Goal: Check status: Check status

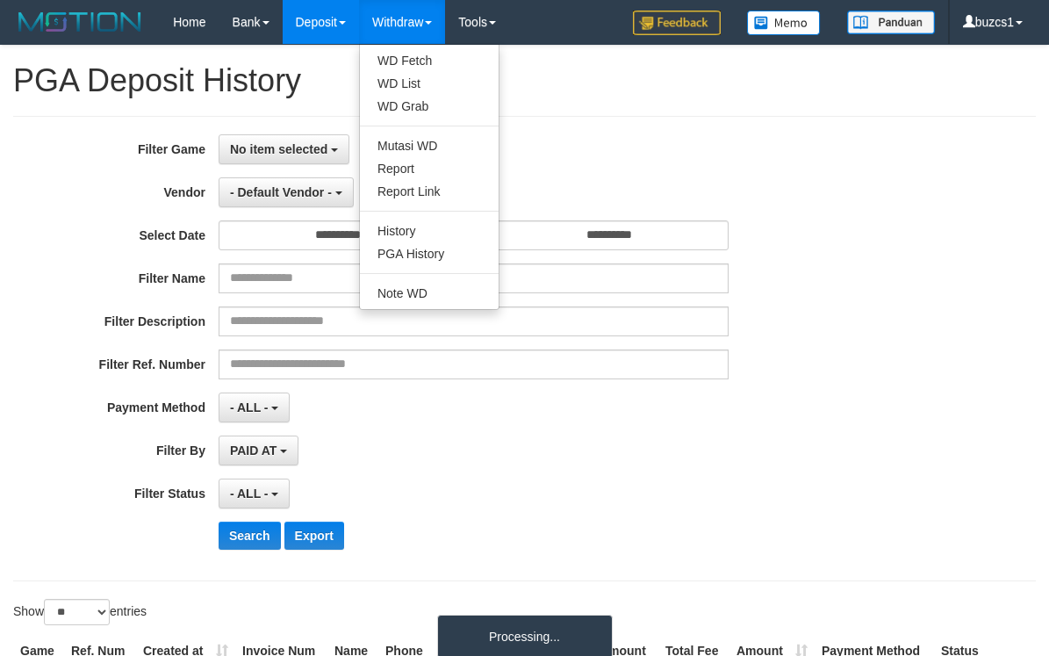
select select "**********"
select select "*********"
select select "*"
select select "**"
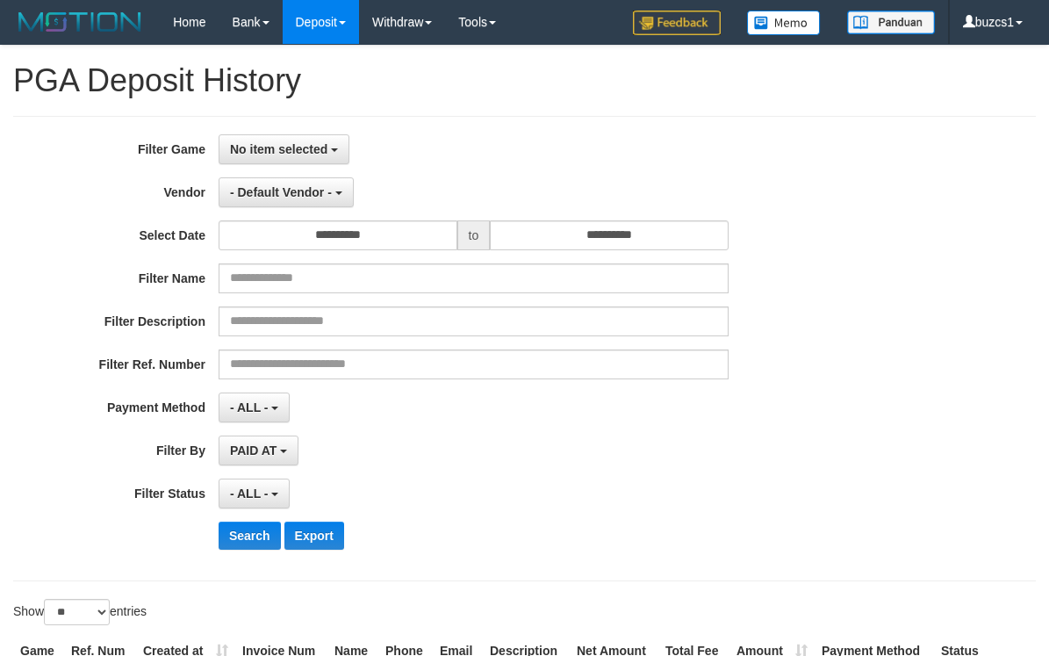
select select
select select "**"
click at [736, 127] on div "**********" at bounding box center [524, 348] width 1023 height 465
click at [343, 156] on button "No item selected" at bounding box center [284, 149] width 131 height 30
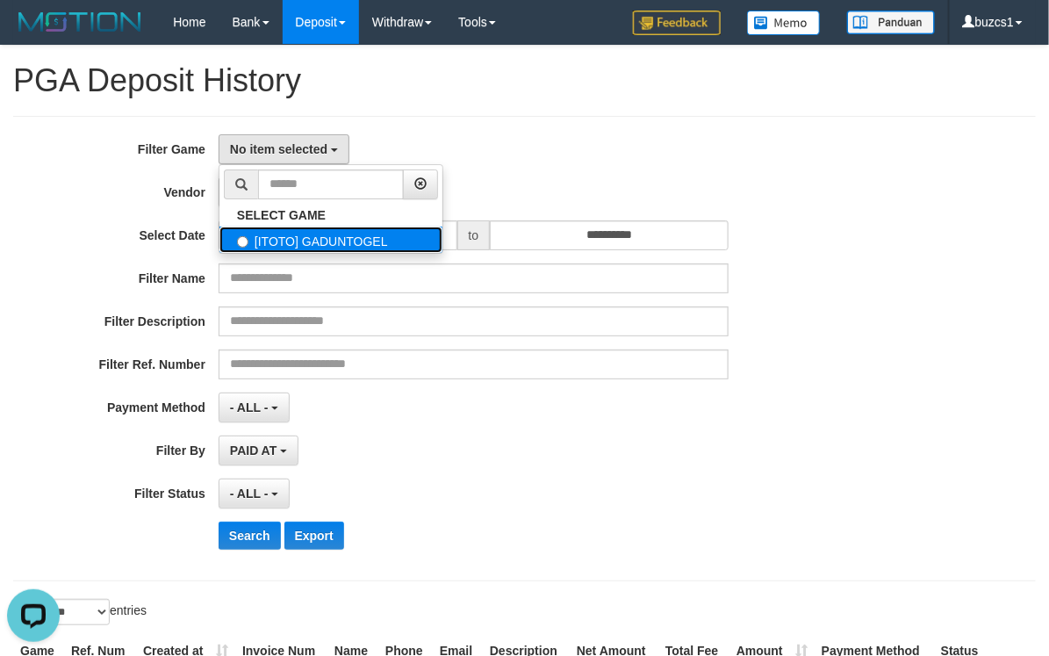
click at [412, 250] on label "[ITOTO] GADUNTOGEL" at bounding box center [330, 240] width 223 height 26
select select "****"
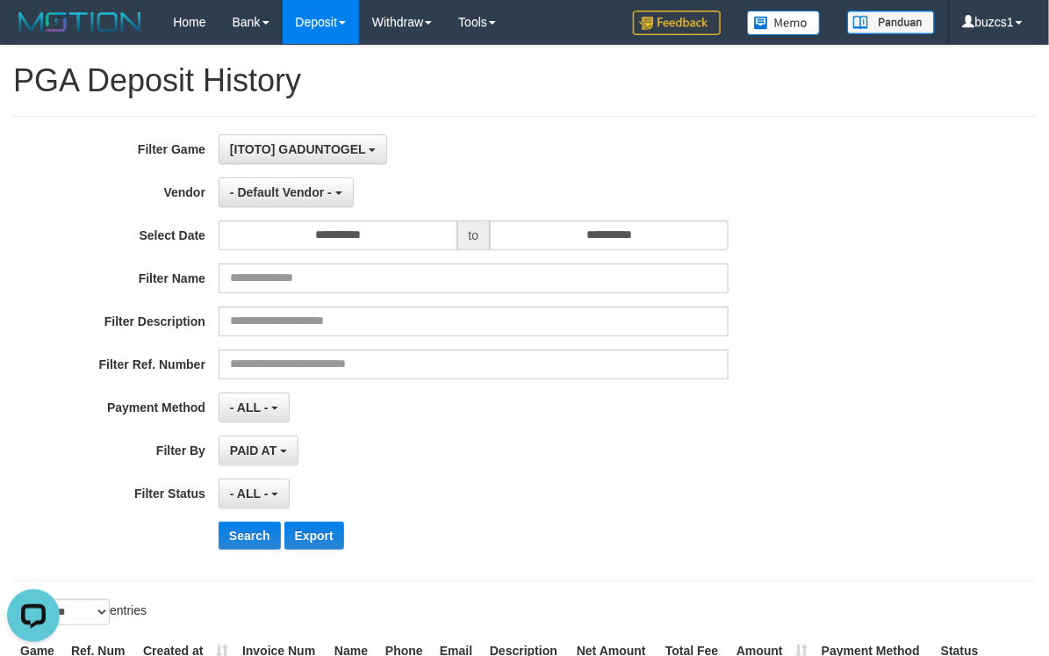
scroll to position [16, 0]
click at [313, 190] on span "- Default Vendor -" at bounding box center [281, 192] width 102 height 14
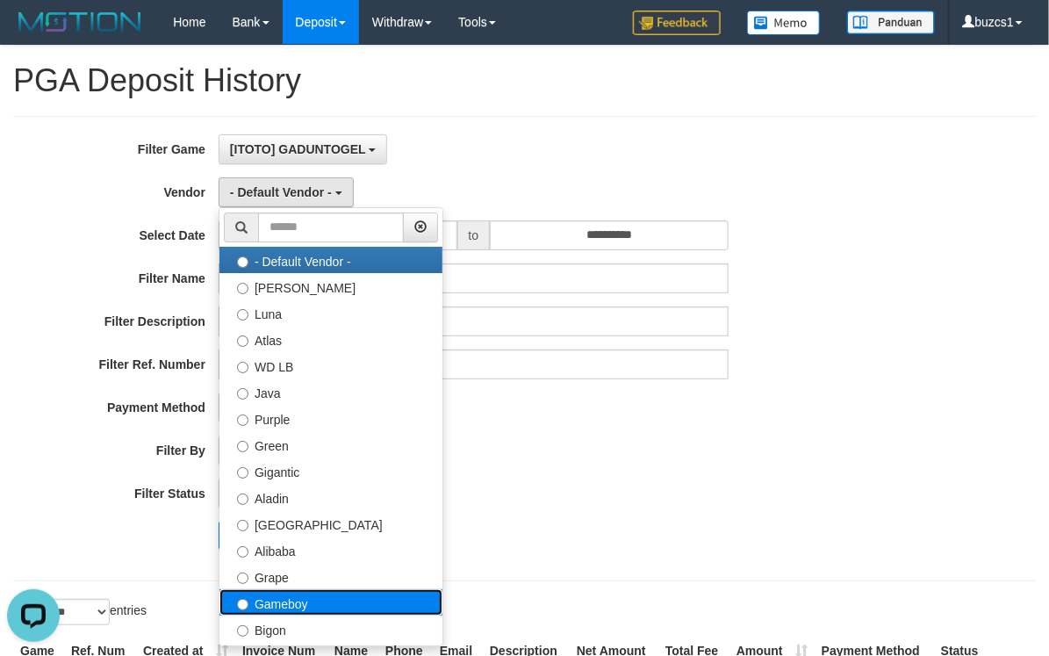
click at [375, 606] on label "Gameboy" at bounding box center [330, 602] width 223 height 26
select select "**********"
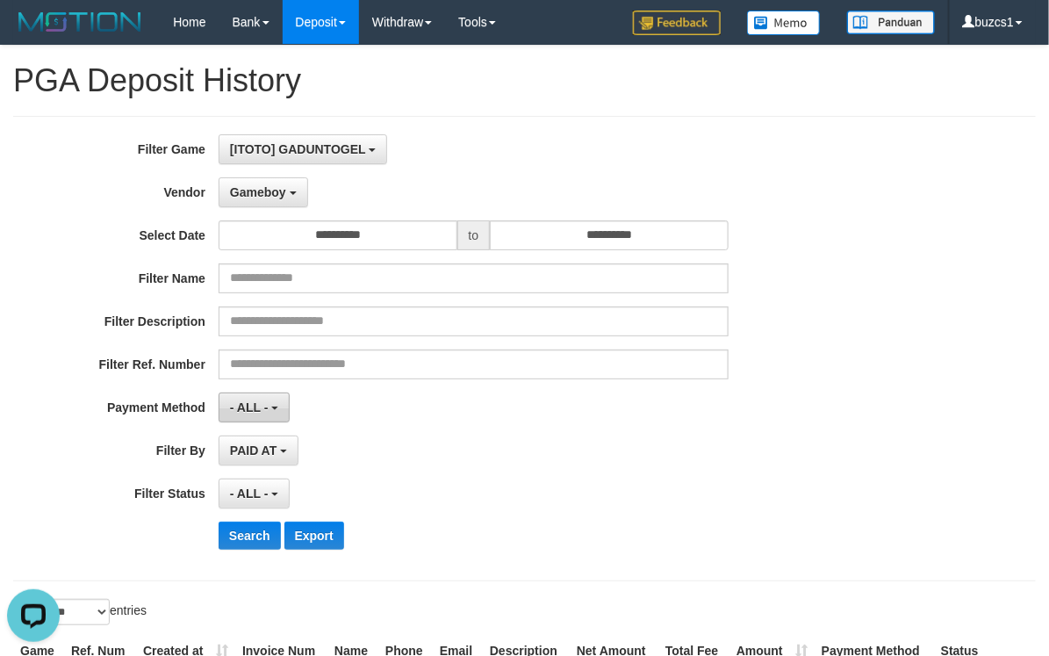
click at [272, 403] on button "- ALL -" at bounding box center [254, 407] width 71 height 30
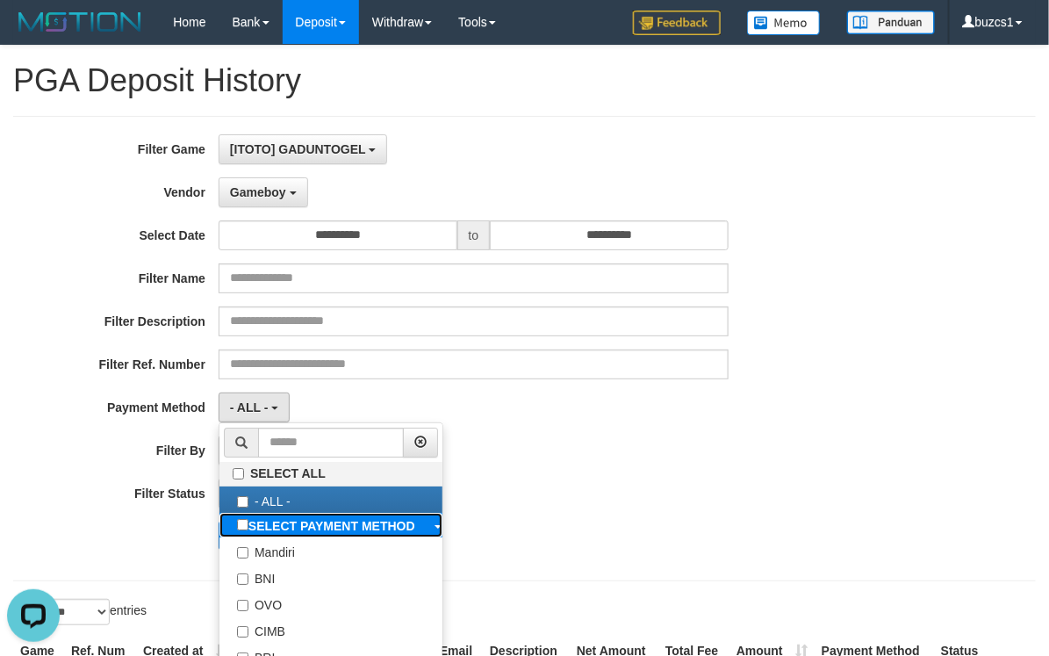
click at [429, 528] on label "SELECT PAYMENT METHOD" at bounding box center [325, 525] width 213 height 25
select select "*********"
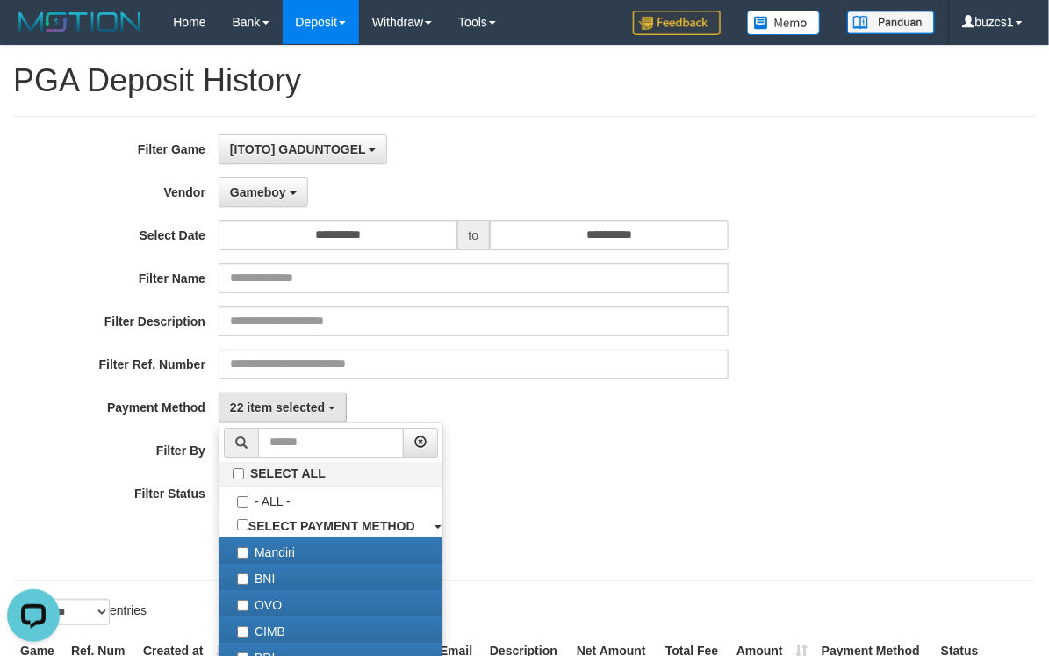
drag, startPoint x: 635, startPoint y: 501, endPoint x: 582, endPoint y: 509, distance: 53.3
click at [633, 501] on div "- ALL - SELECT ALL - ALL - SELECT STATUS PENDING/UNPAID PAID CANCELED EXPIRED" at bounding box center [474, 493] width 510 height 30
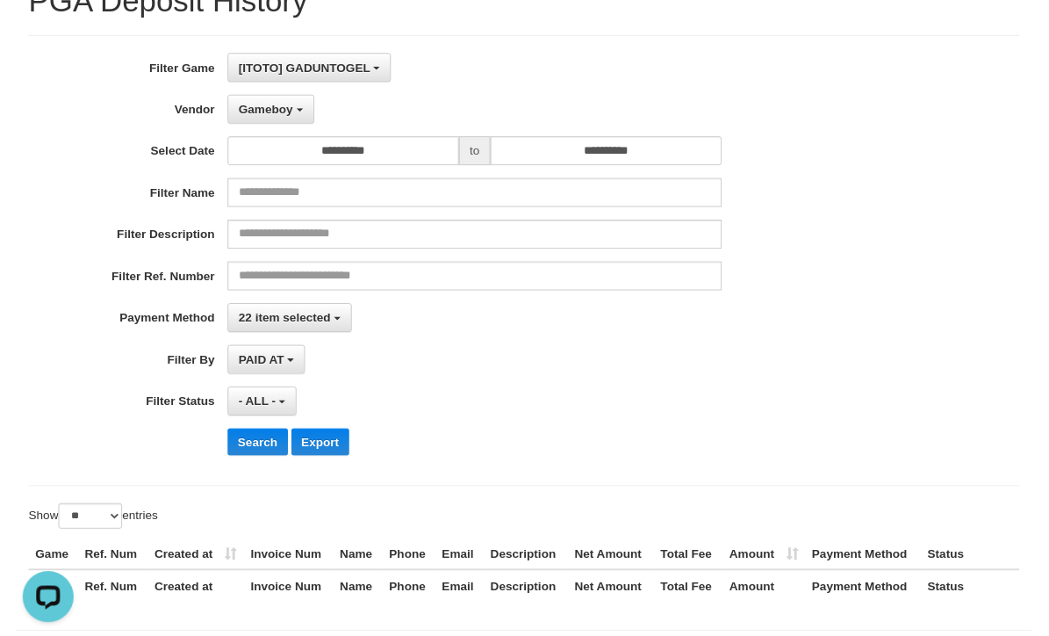
scroll to position [159, 0]
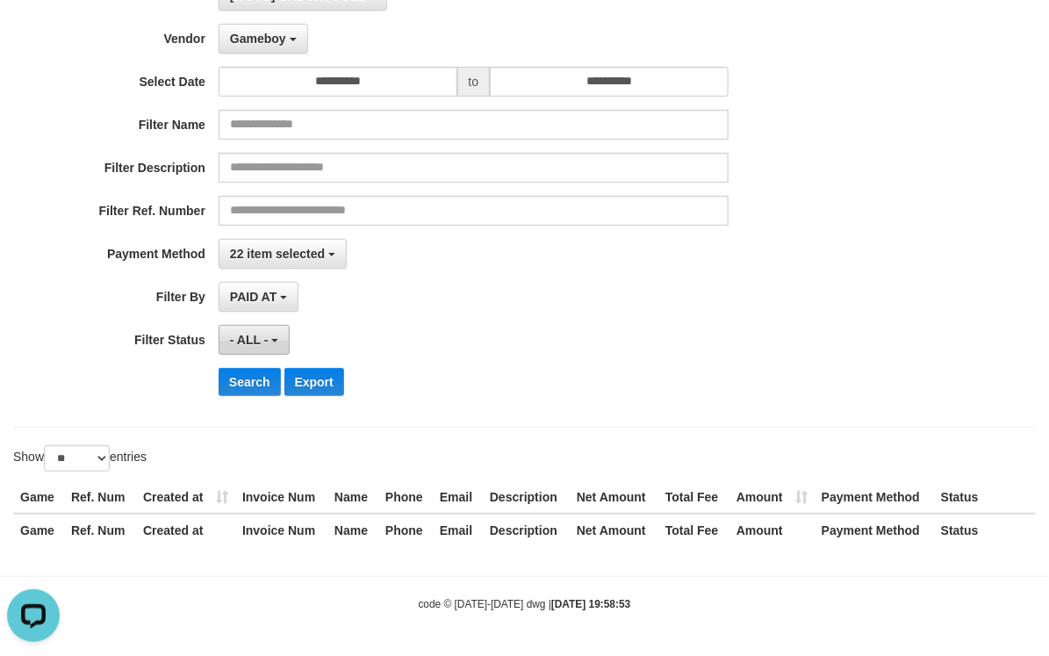
click at [270, 327] on button "- ALL -" at bounding box center [254, 340] width 71 height 30
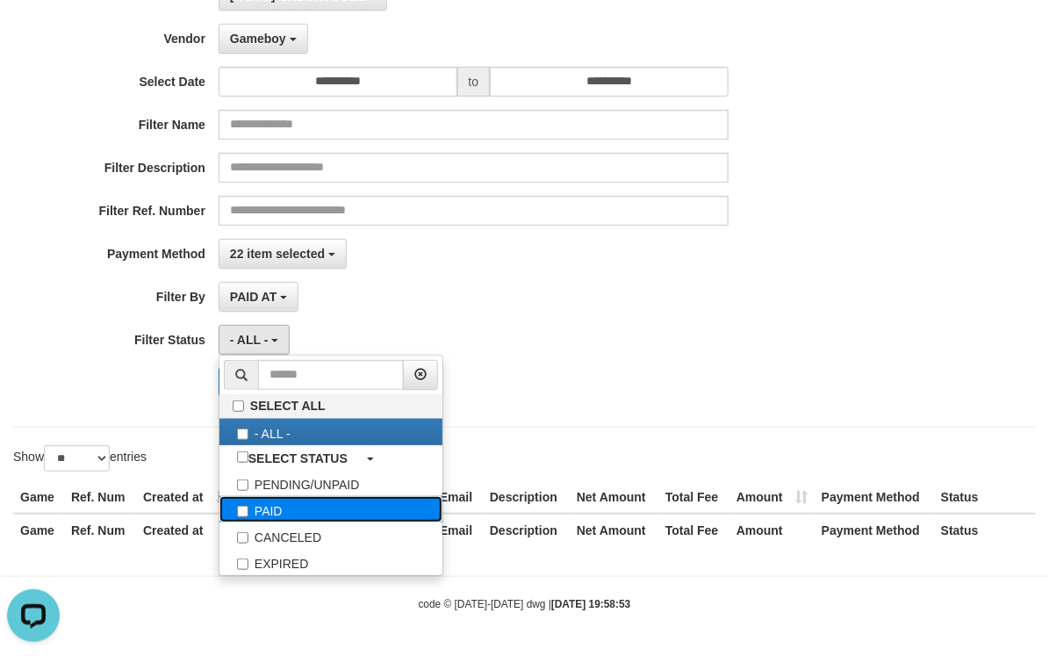
click at [320, 508] on label "PAID" at bounding box center [330, 509] width 223 height 26
select select "*"
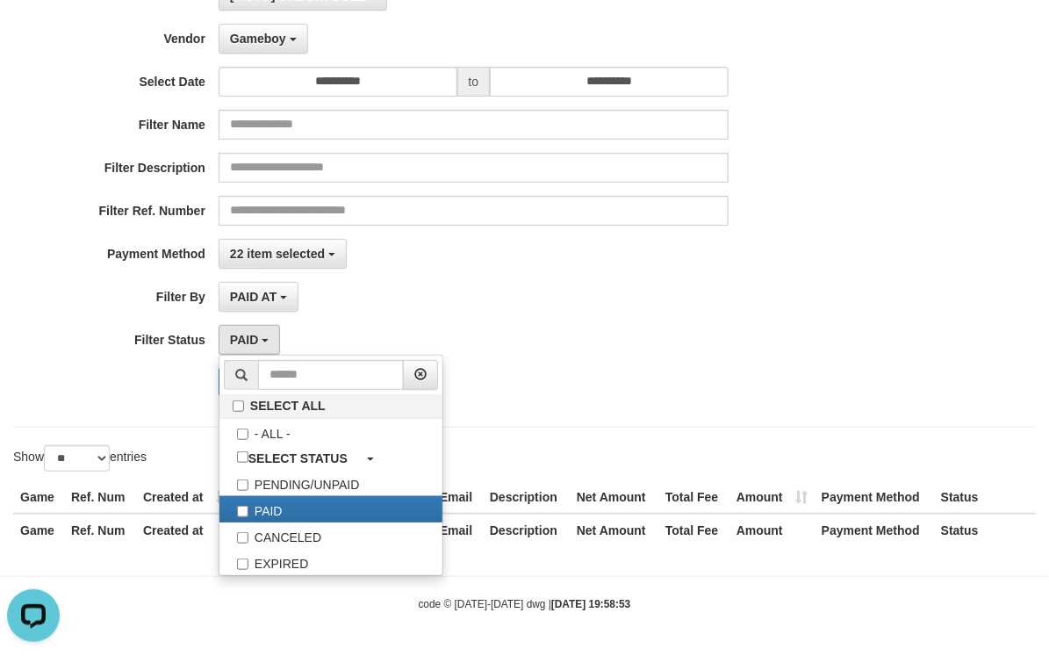
click at [699, 358] on div "**********" at bounding box center [437, 195] width 874 height 428
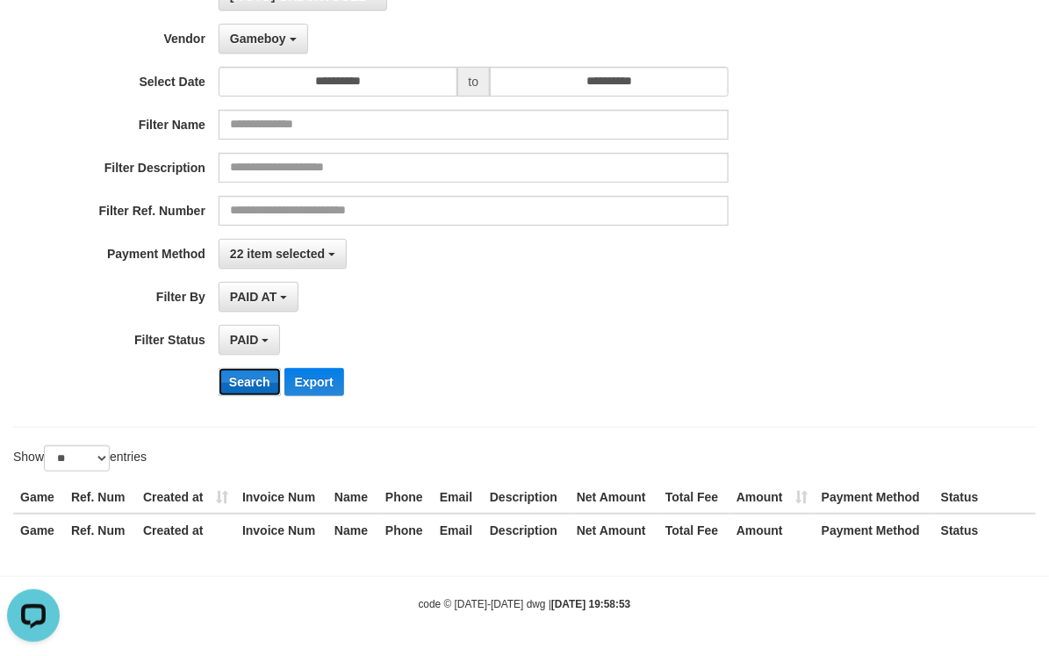
click at [229, 388] on button "Search" at bounding box center [250, 382] width 62 height 28
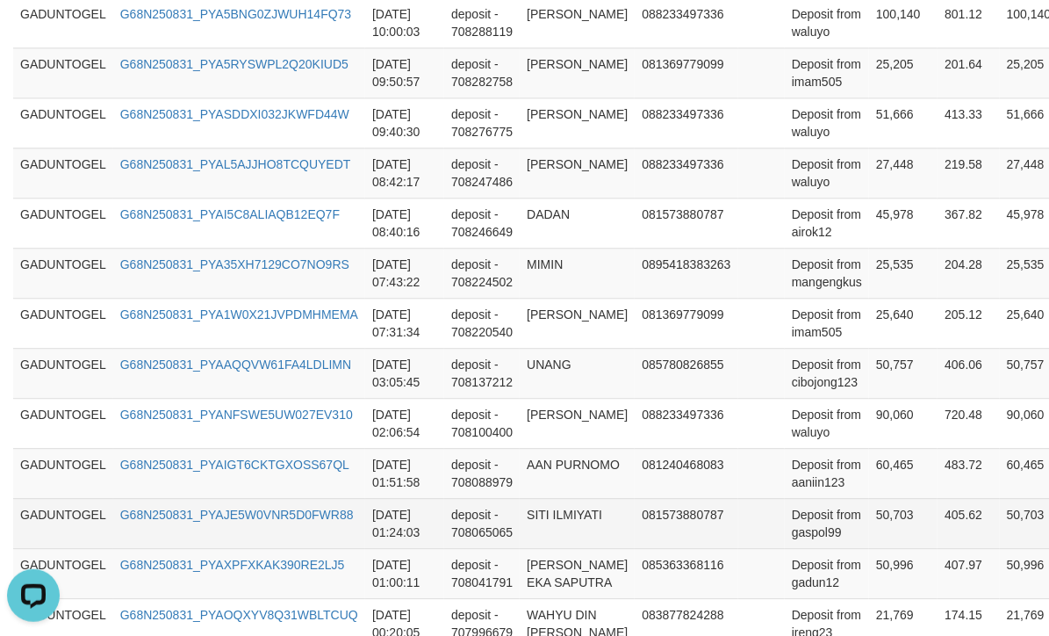
scroll to position [1473, 0]
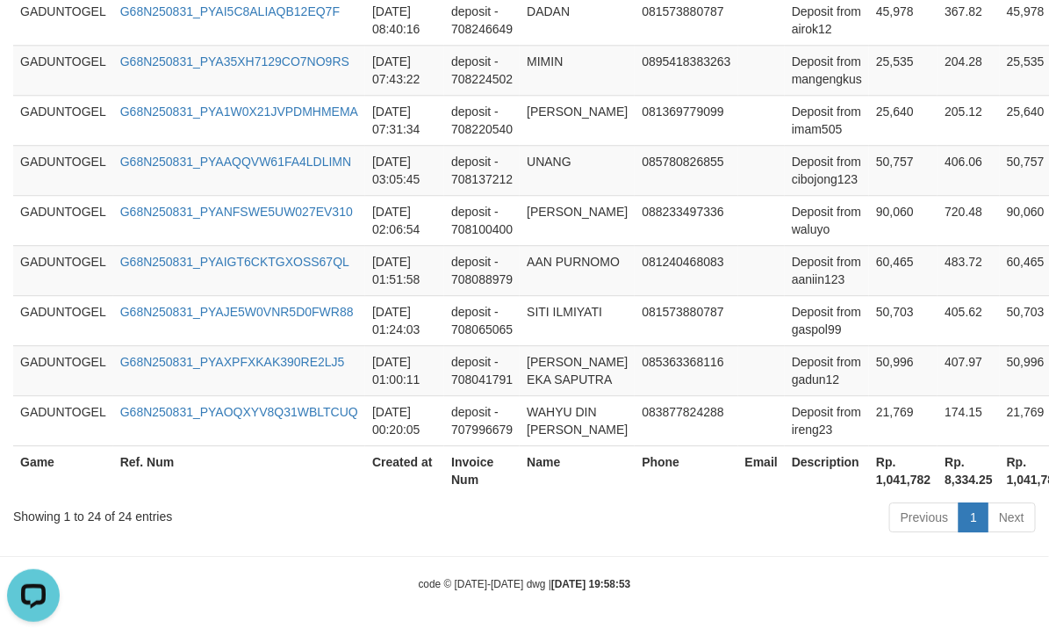
click at [635, 490] on th "Phone" at bounding box center [686, 470] width 103 height 50
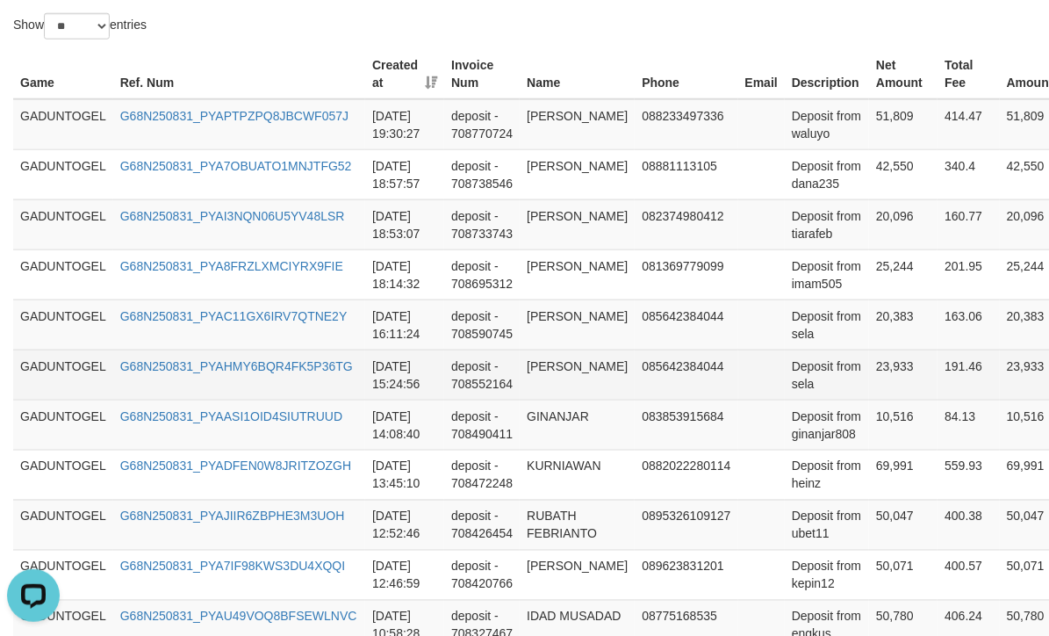
scroll to position [570, 0]
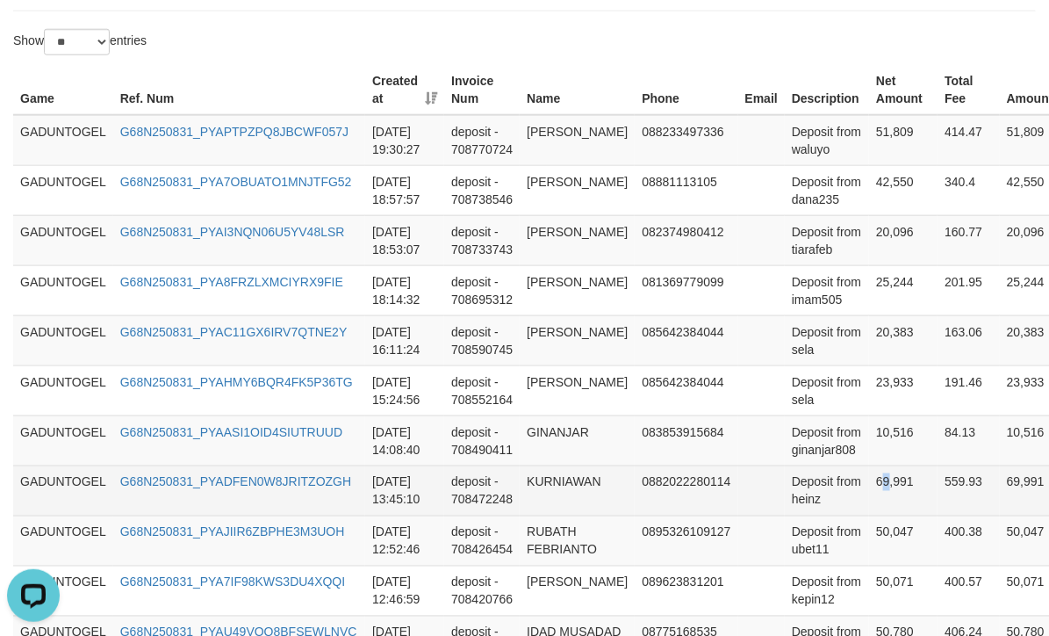
click at [869, 483] on td "69,991" at bounding box center [903, 490] width 68 height 50
click at [880, 496] on td "69,991" at bounding box center [903, 490] width 68 height 50
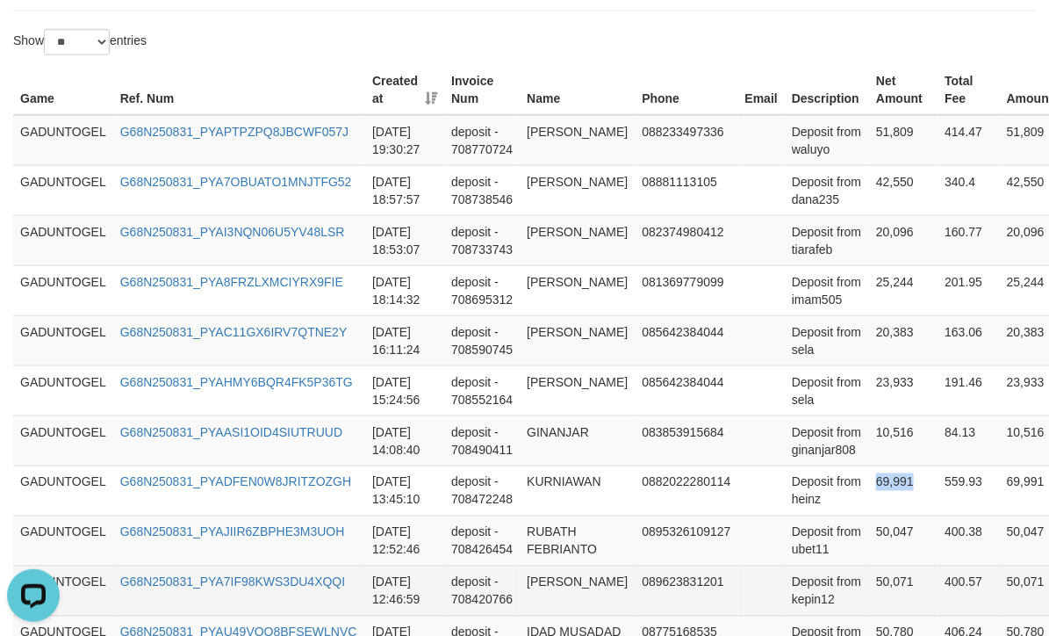
copy td "69,991"
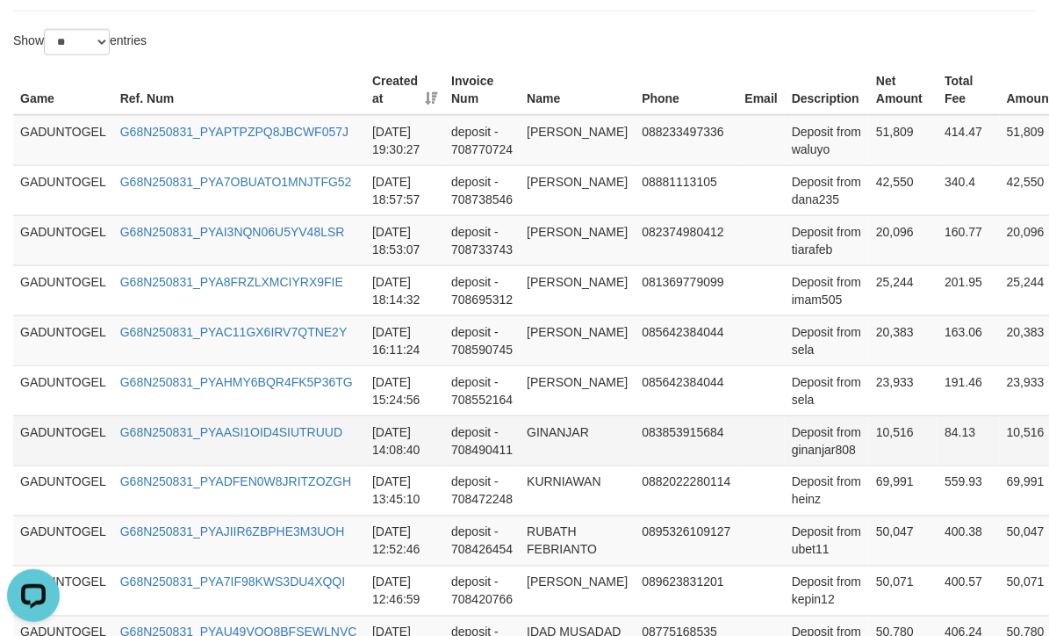
click at [885, 437] on td "10,516" at bounding box center [903, 440] width 68 height 50
click at [869, 437] on td "10,516" at bounding box center [903, 440] width 68 height 50
copy td "10,516"
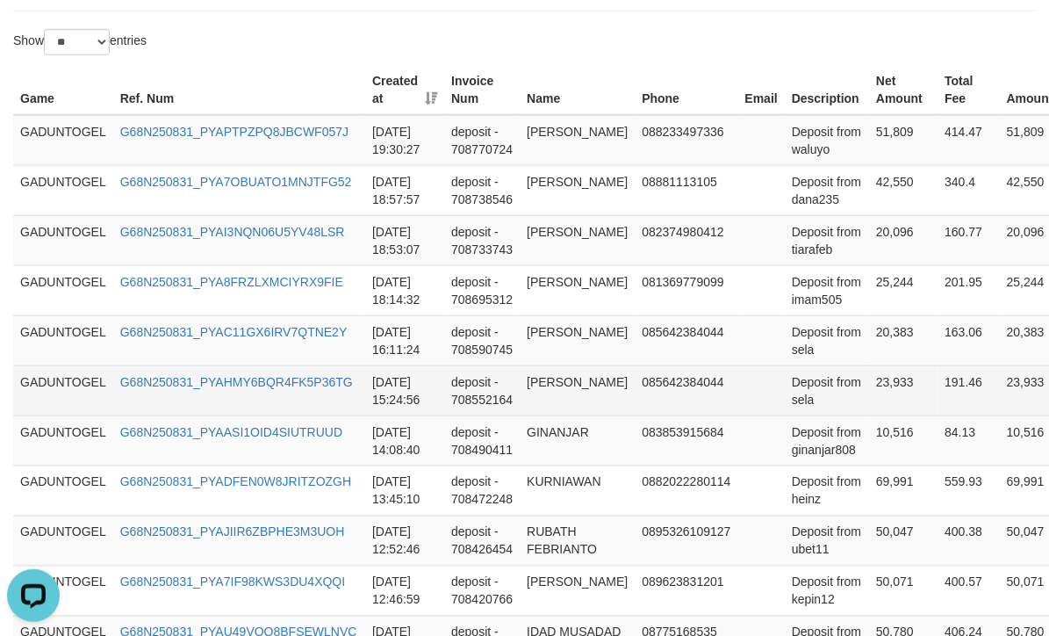
click at [869, 379] on td "23,933" at bounding box center [903, 390] width 68 height 50
copy td "23,933"
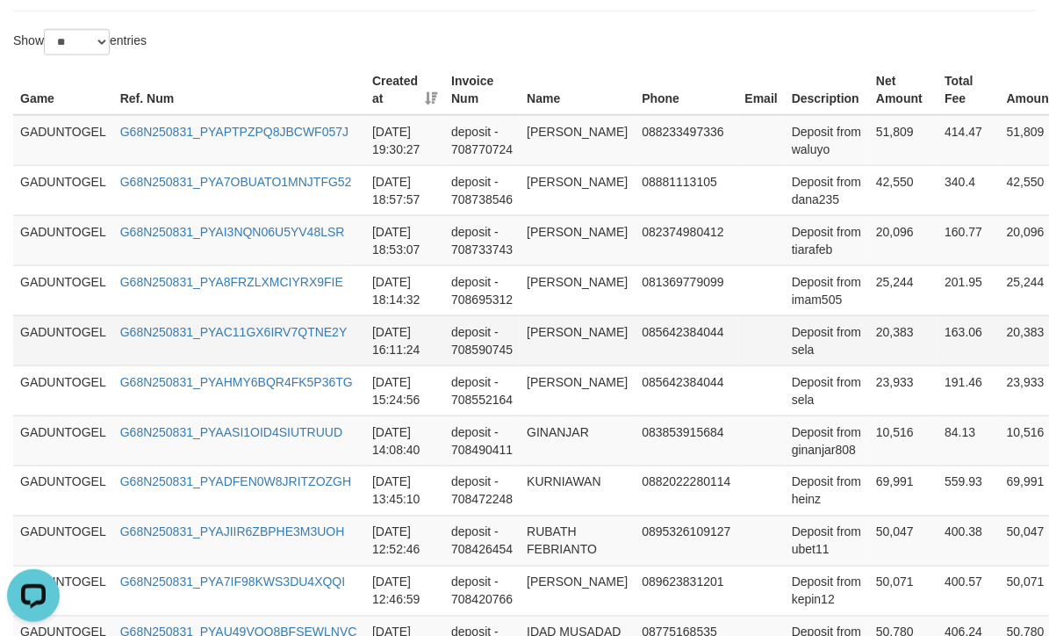
click at [869, 333] on td "20,383" at bounding box center [903, 340] width 68 height 50
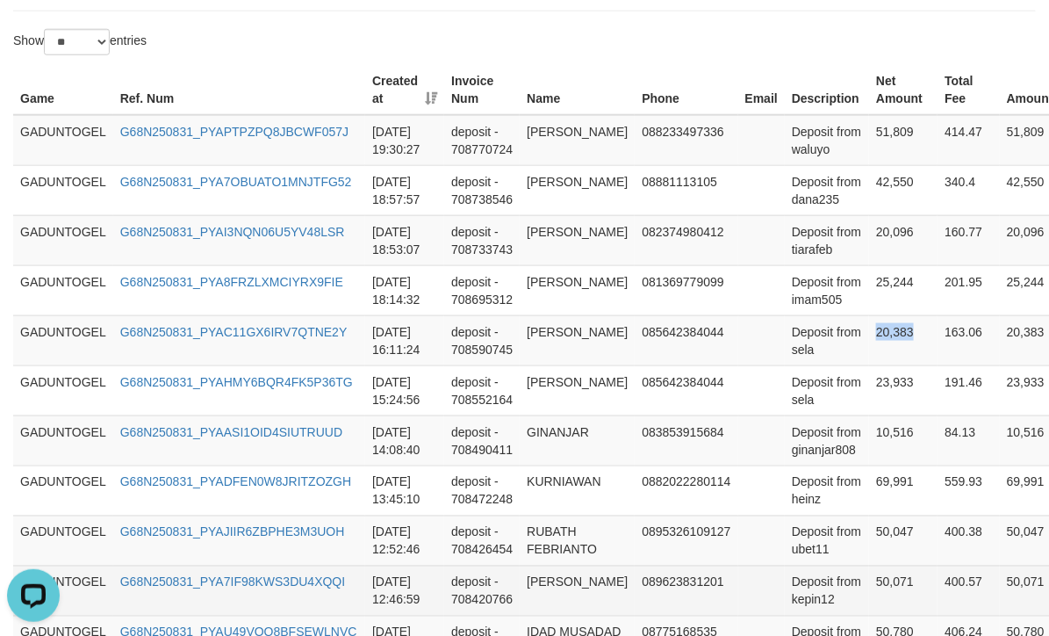
copy td "20,383"
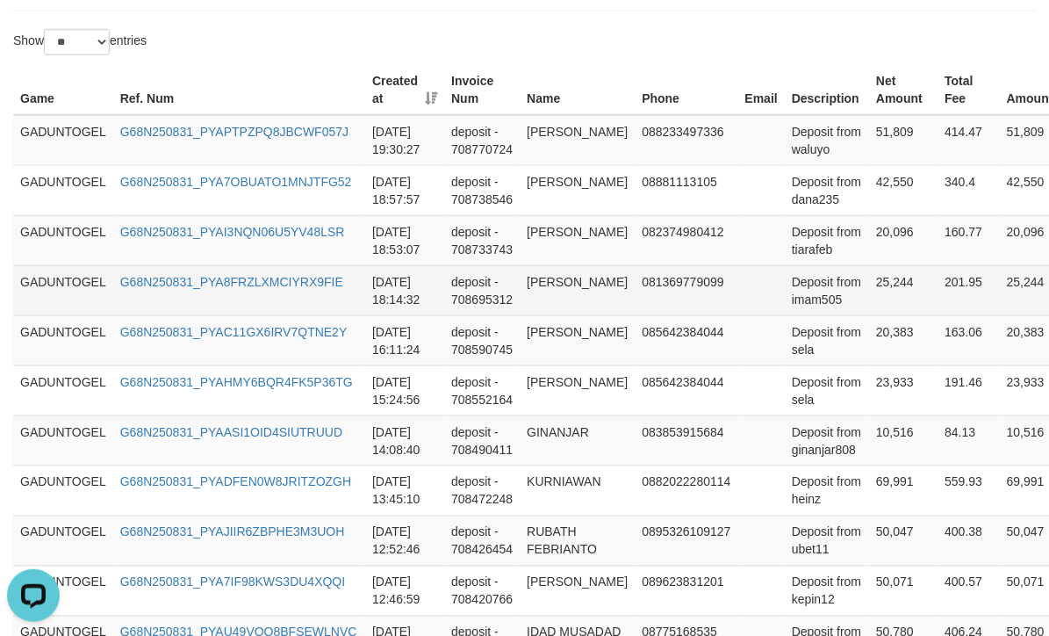
click at [886, 285] on td "25,244" at bounding box center [903, 290] width 68 height 50
click at [869, 288] on td "25,244" at bounding box center [903, 290] width 68 height 50
click at [869, 291] on td "25,244" at bounding box center [903, 290] width 68 height 50
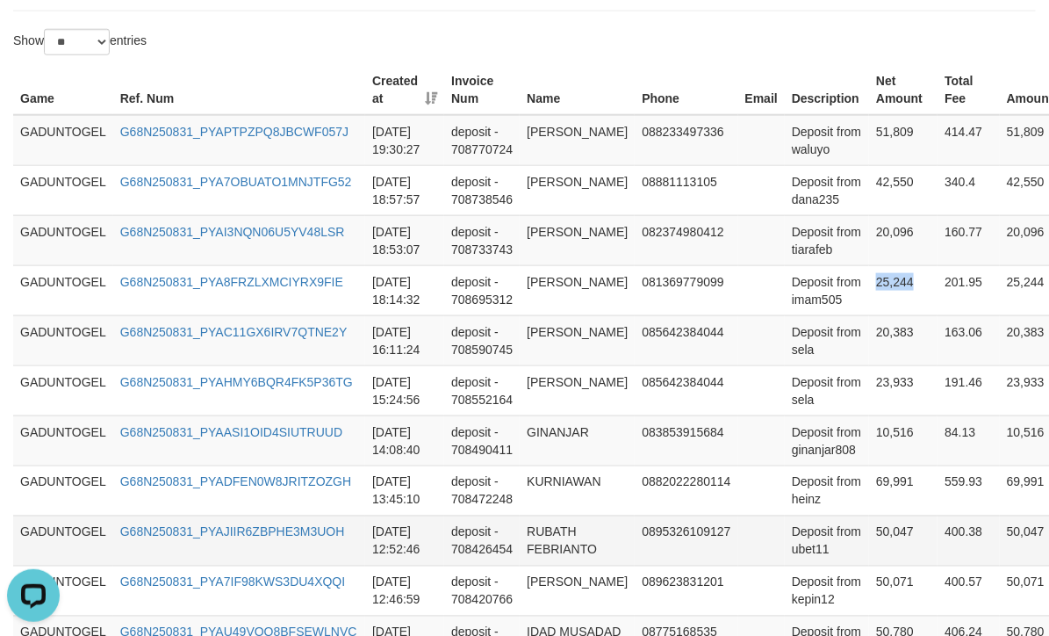
copy td "25,244"
click at [873, 229] on td "20,096" at bounding box center [903, 240] width 68 height 50
copy td "20,096"
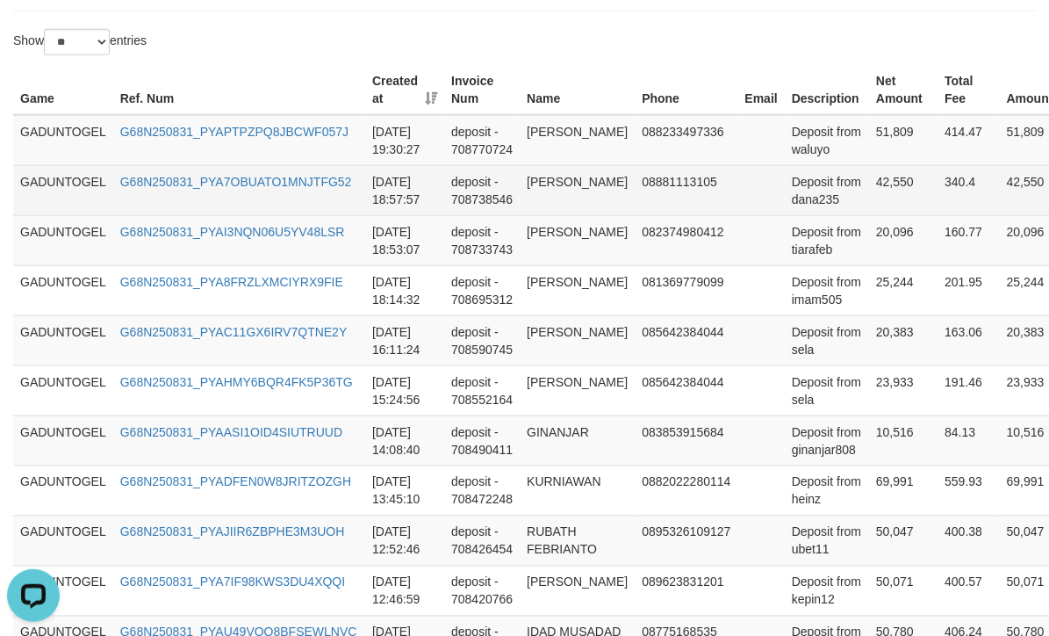
click at [869, 172] on td "42,550" at bounding box center [903, 190] width 68 height 50
copy td "42,550"
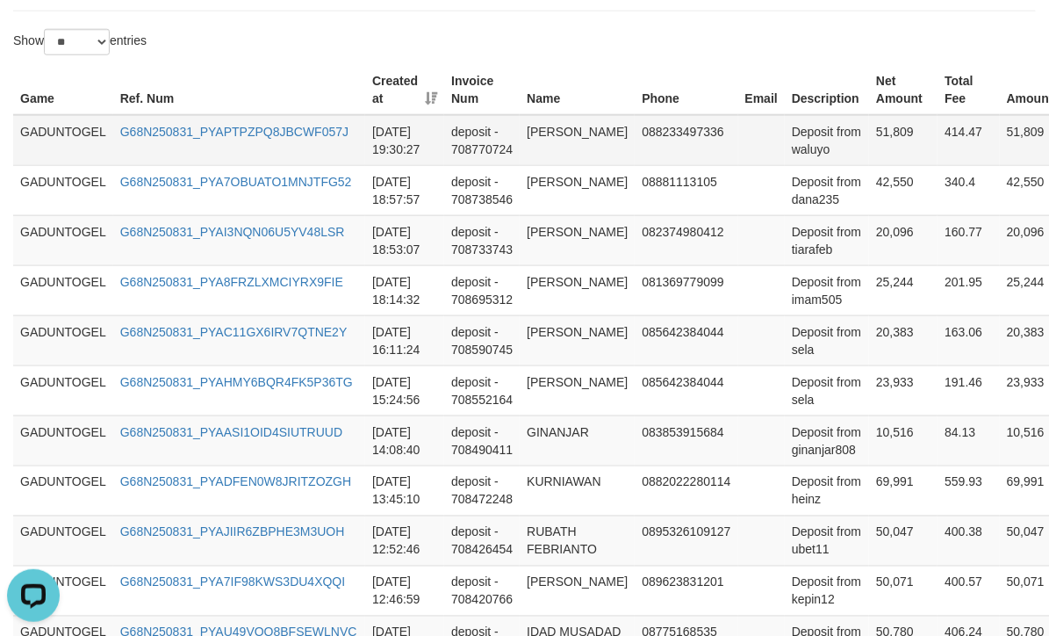
click at [869, 137] on td "51,809" at bounding box center [903, 140] width 68 height 51
copy td "51,809"
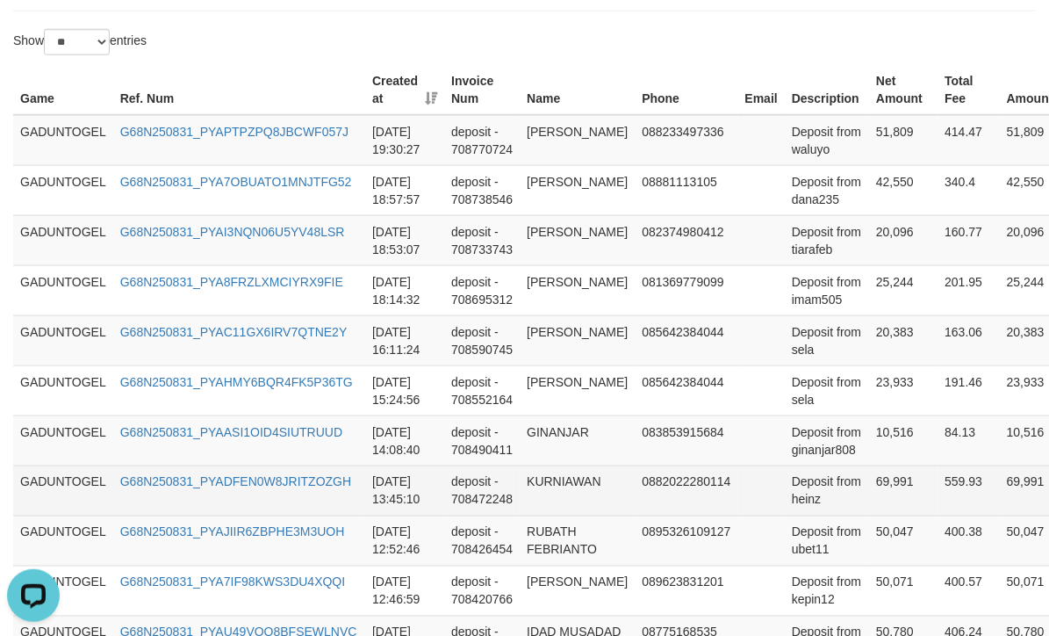
click at [567, 487] on td "KURNIAWAN" at bounding box center [577, 490] width 115 height 50
copy td "KURNIAWAN"
click at [786, 507] on td "Deposit from heinz" at bounding box center [827, 490] width 84 height 50
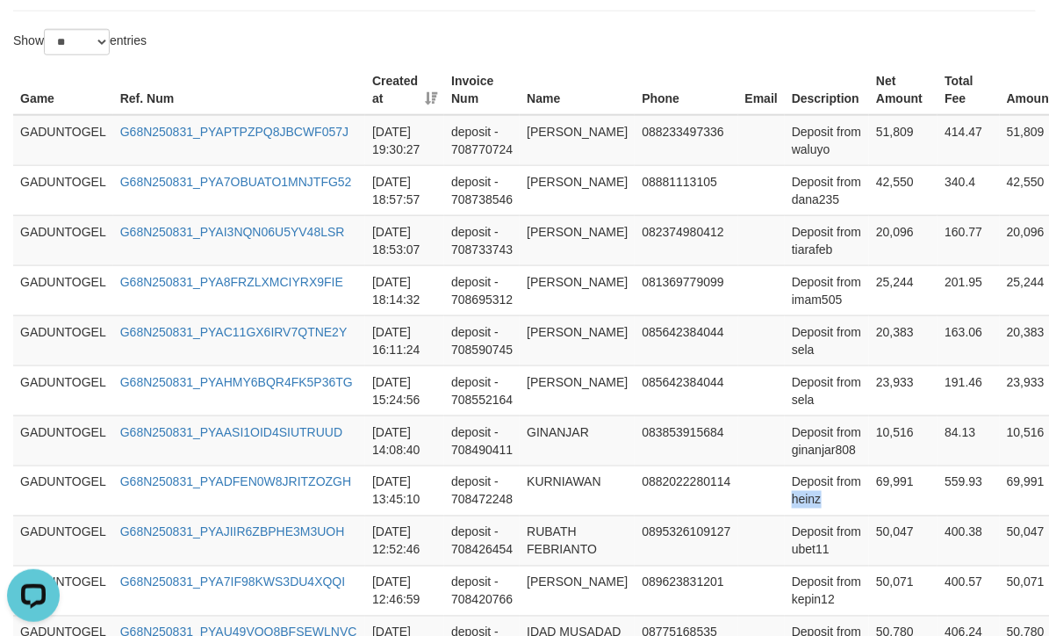
copy td "heinz"
click at [565, 432] on td "GINANJAR" at bounding box center [577, 440] width 115 height 50
click at [811, 464] on td "Deposit from ginanjar808" at bounding box center [827, 440] width 84 height 50
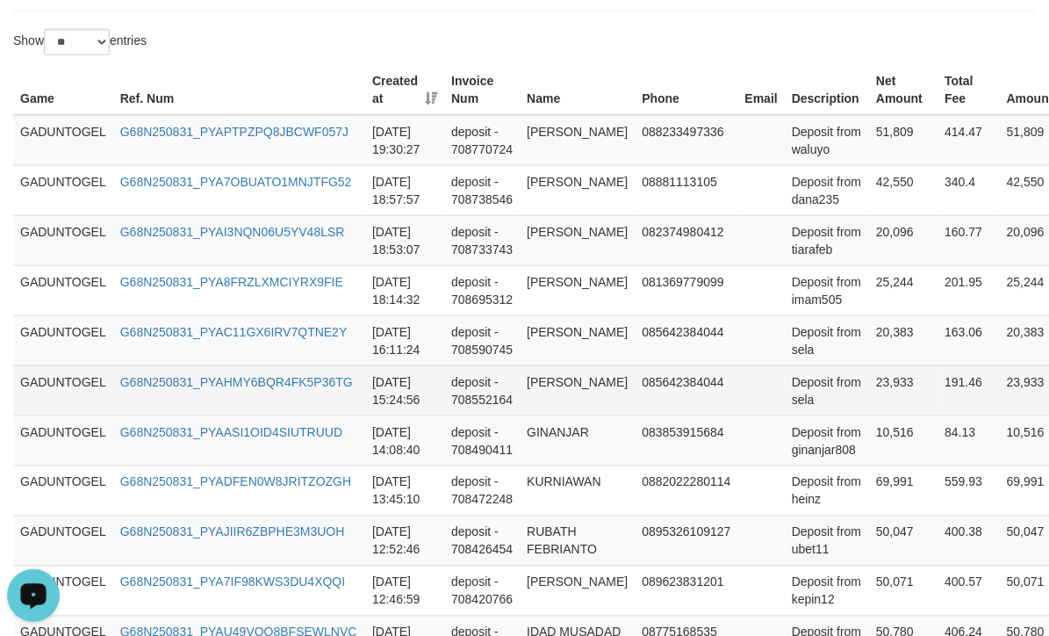
click at [558, 387] on td "WULAN MEILINDA" at bounding box center [577, 390] width 115 height 50
drag, startPoint x: 558, startPoint y: 387, endPoint x: 566, endPoint y: 401, distance: 16.1
click at [566, 401] on td "WULAN MEILINDA" at bounding box center [577, 390] width 115 height 50
click at [785, 399] on td "Deposit from sela" at bounding box center [827, 390] width 84 height 50
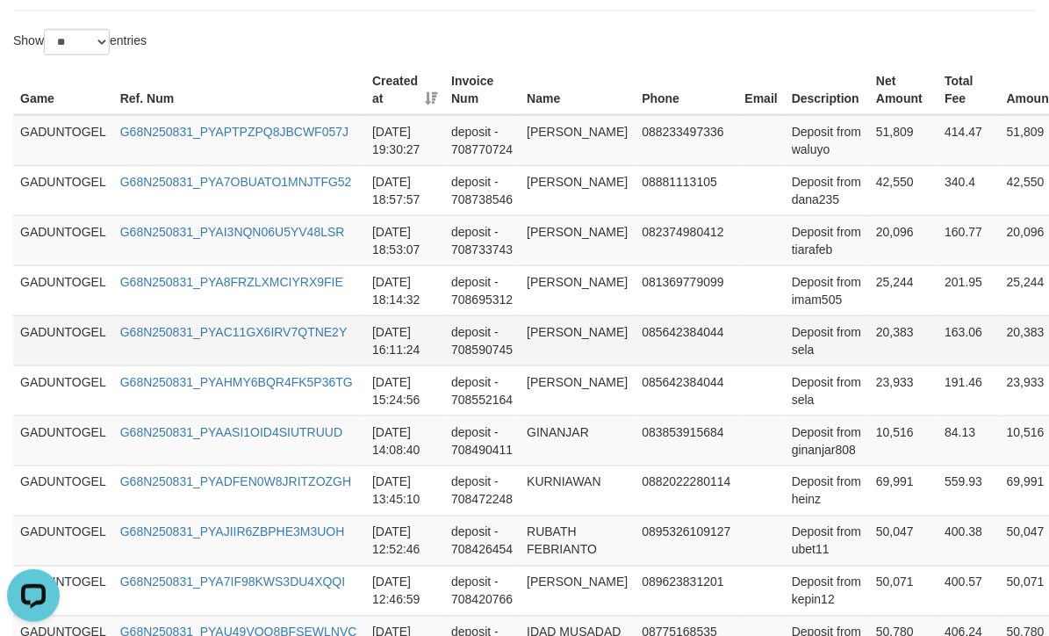
click at [554, 334] on td "WULAN MEILINDA" at bounding box center [577, 340] width 115 height 50
drag, startPoint x: 554, startPoint y: 334, endPoint x: 566, endPoint y: 356, distance: 24.4
click at [566, 356] on td "WULAN MEILINDA" at bounding box center [577, 340] width 115 height 50
click at [785, 354] on td "Deposit from sela" at bounding box center [827, 340] width 84 height 50
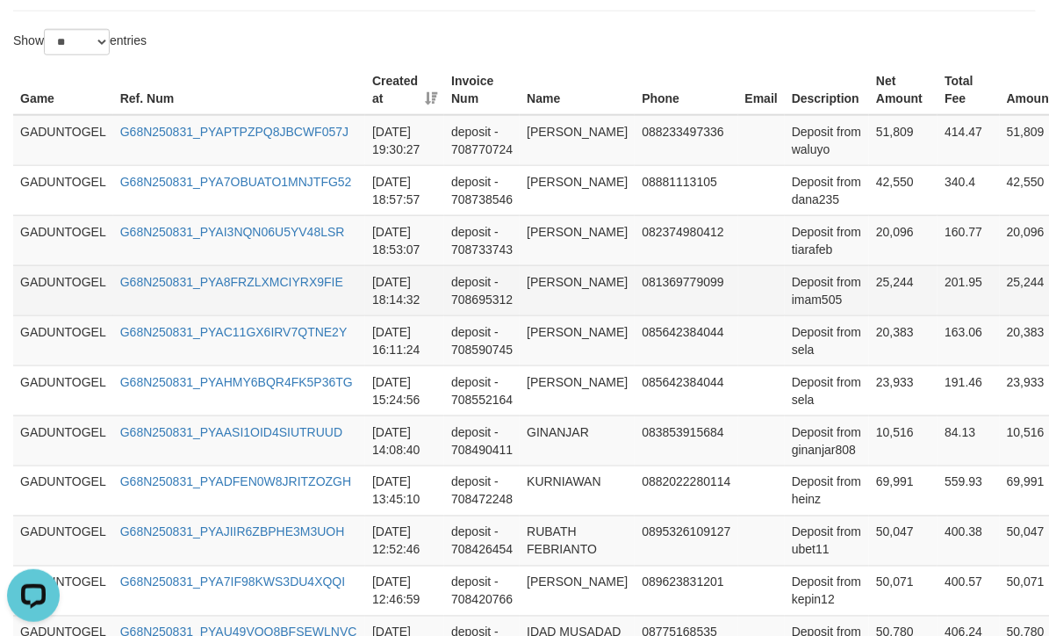
click at [553, 287] on td "JOHAN" at bounding box center [577, 290] width 115 height 50
click at [793, 300] on td "Deposit from imam505" at bounding box center [827, 290] width 84 height 50
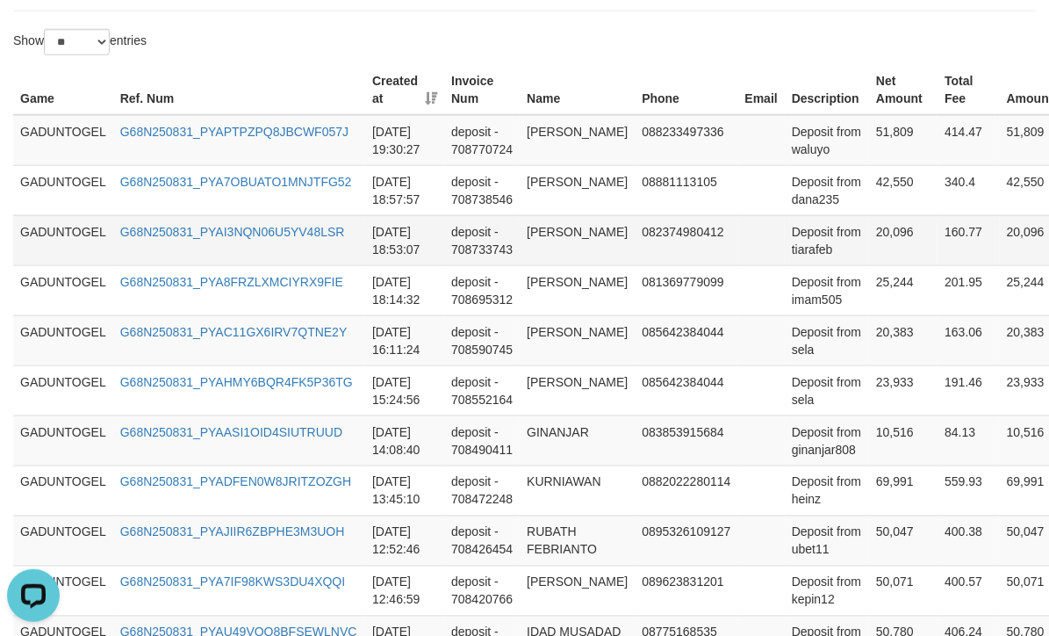
click at [553, 235] on td "TIARA FEBRIANTI" at bounding box center [577, 240] width 115 height 50
drag, startPoint x: 553, startPoint y: 235, endPoint x: 572, endPoint y: 256, distance: 28.0
click at [572, 256] on td "TIARA FEBRIANTI" at bounding box center [577, 240] width 115 height 50
click at [798, 258] on td "Deposit from tiarafeb" at bounding box center [827, 240] width 84 height 50
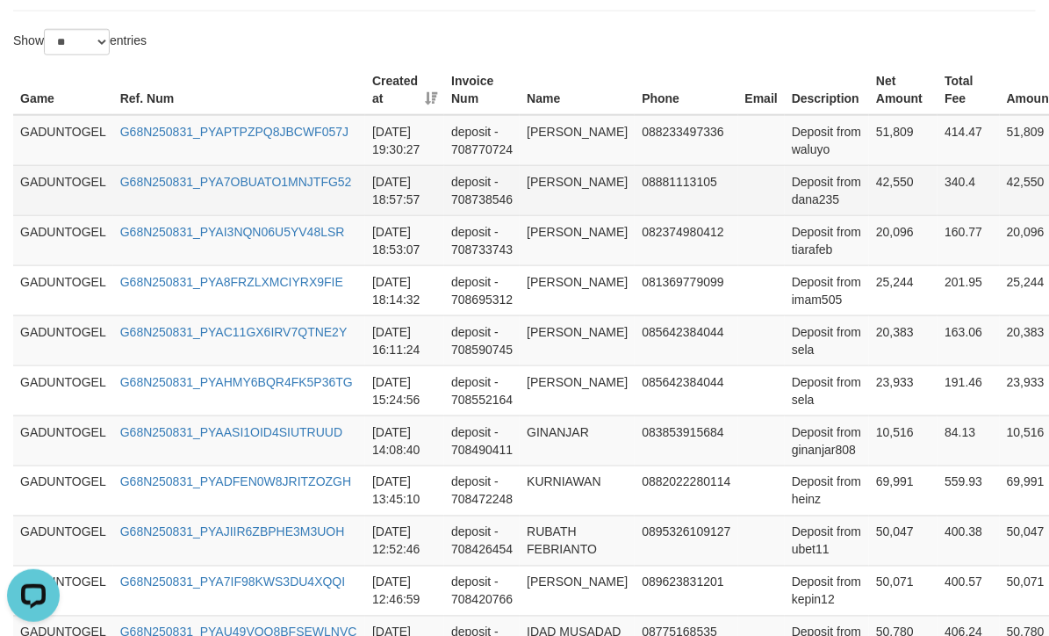
click at [538, 182] on td "ANGGI HERDIYANA" at bounding box center [577, 190] width 115 height 50
drag, startPoint x: 538, startPoint y: 182, endPoint x: 556, endPoint y: 205, distance: 29.5
click at [556, 205] on td "ANGGI HERDIYANA" at bounding box center [577, 190] width 115 height 50
click at [796, 208] on td "Deposit from dana235" at bounding box center [827, 190] width 84 height 50
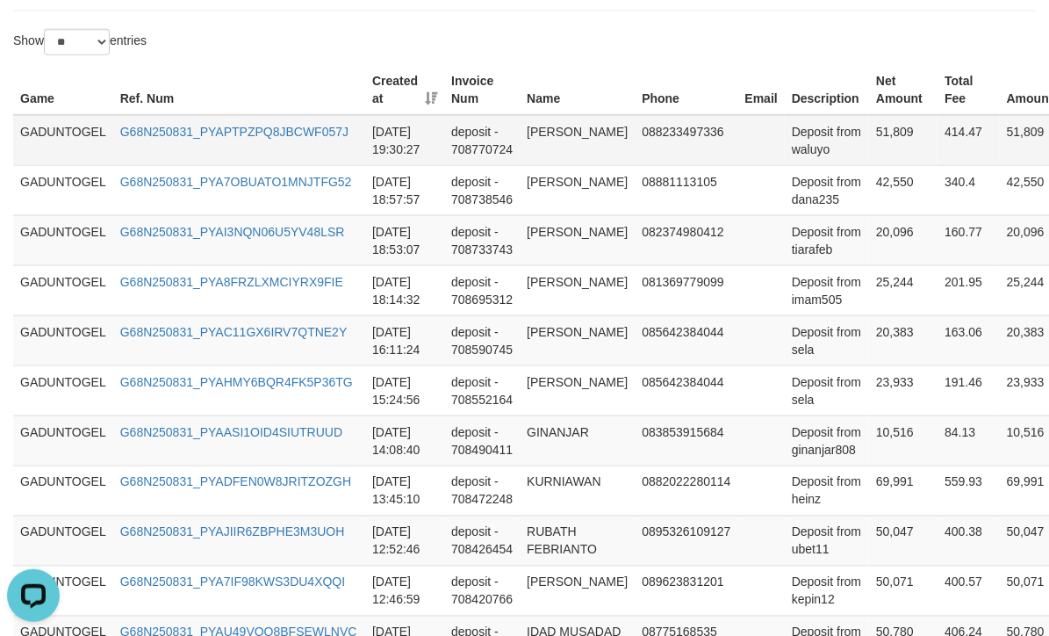
click at [558, 132] on td "JOKO RUBIYANTO" at bounding box center [577, 140] width 115 height 51
drag, startPoint x: 558, startPoint y: 132, endPoint x: 570, endPoint y: 146, distance: 18.1
click at [570, 146] on td "JOKO RUBIYANTO" at bounding box center [577, 140] width 115 height 51
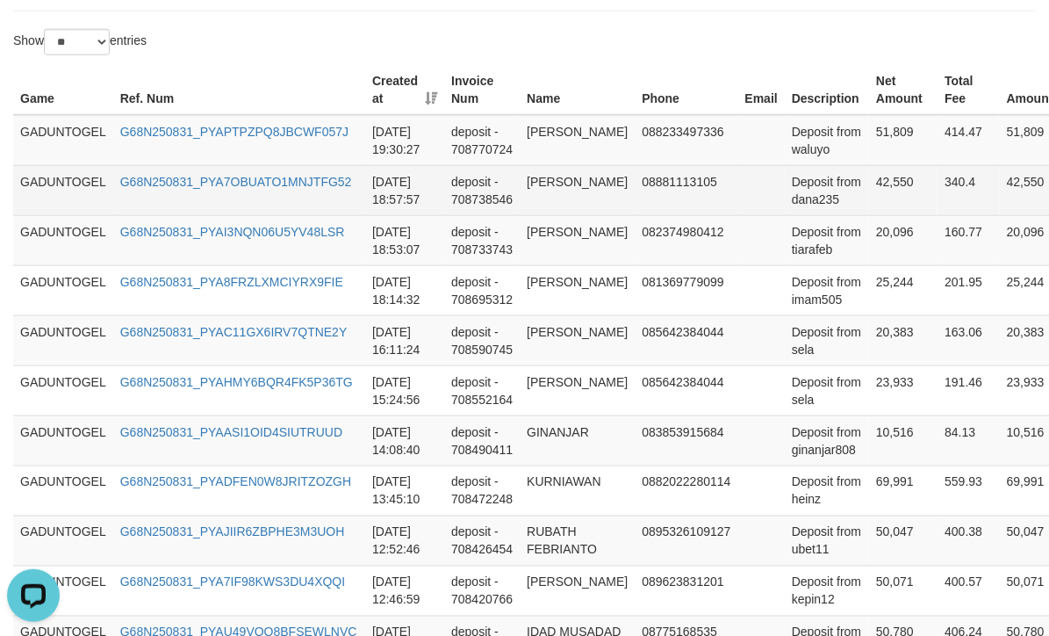
click at [794, 196] on td "Deposit from dana235" at bounding box center [827, 190] width 84 height 50
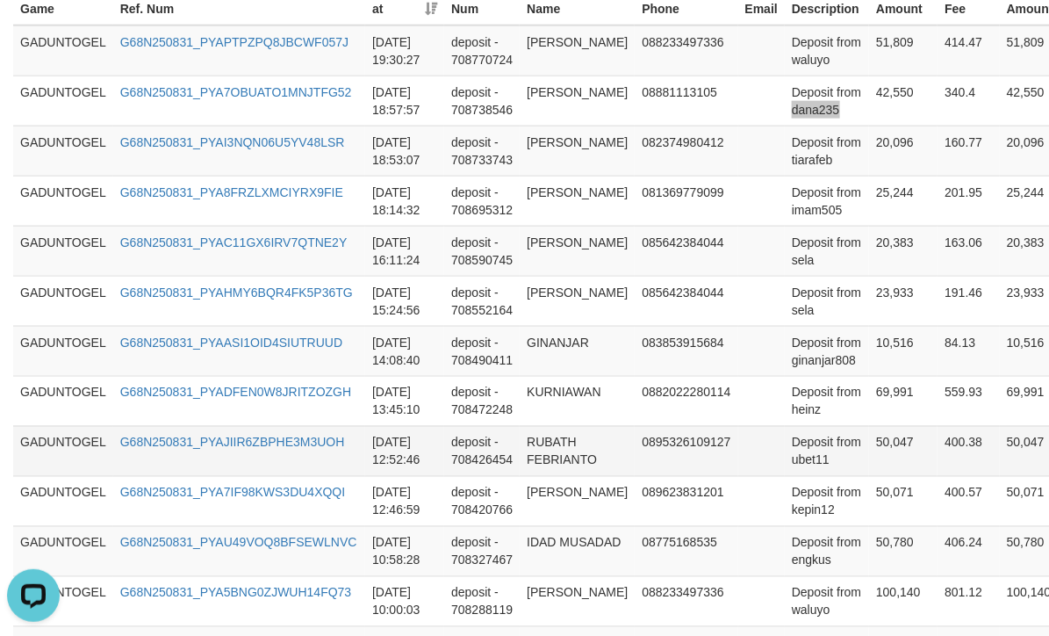
scroll to position [595, 0]
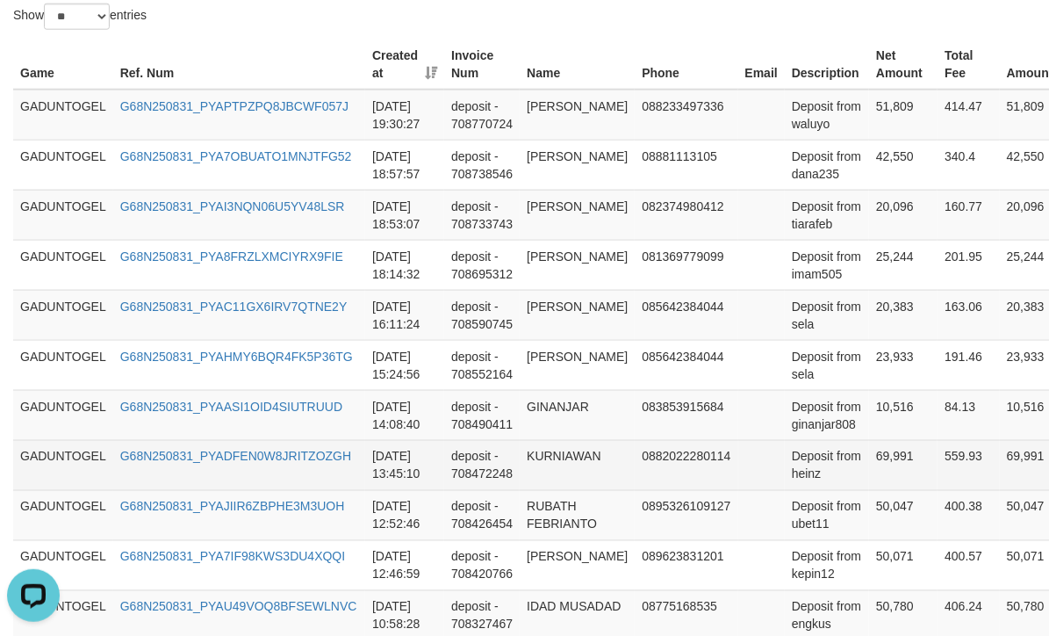
click at [572, 466] on td "KURNIAWAN" at bounding box center [577, 465] width 115 height 50
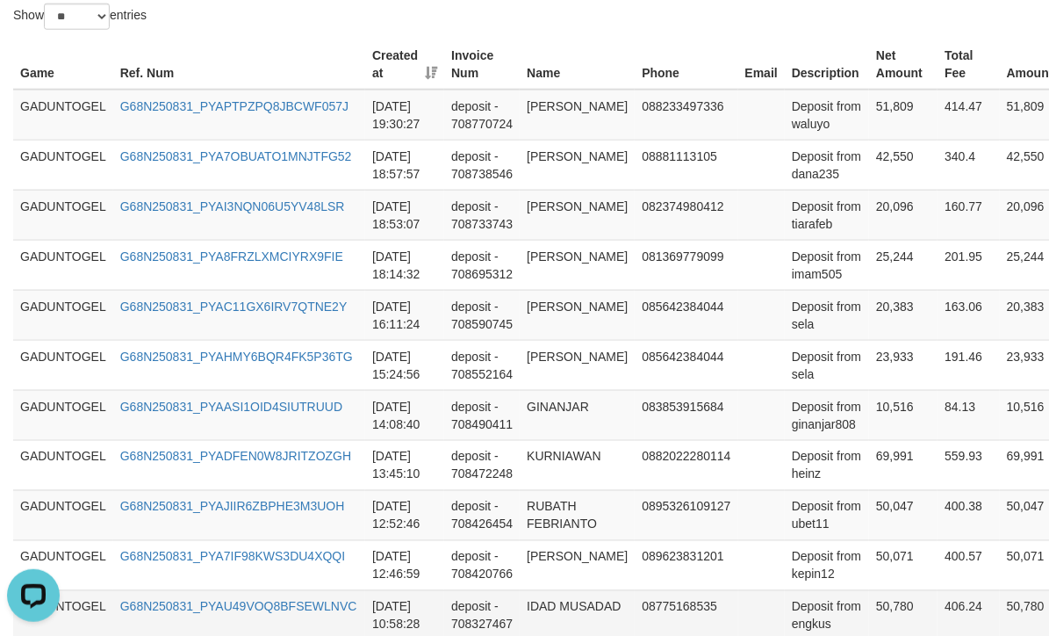
click at [593, 599] on td "IDAD MUSADAD" at bounding box center [577, 615] width 115 height 50
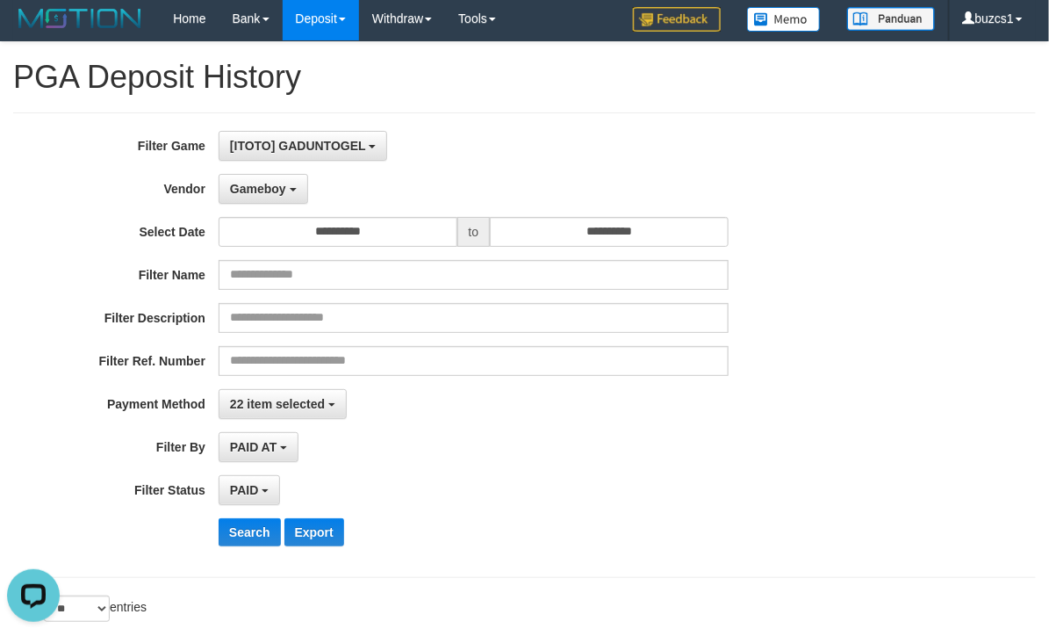
scroll to position [438, 0]
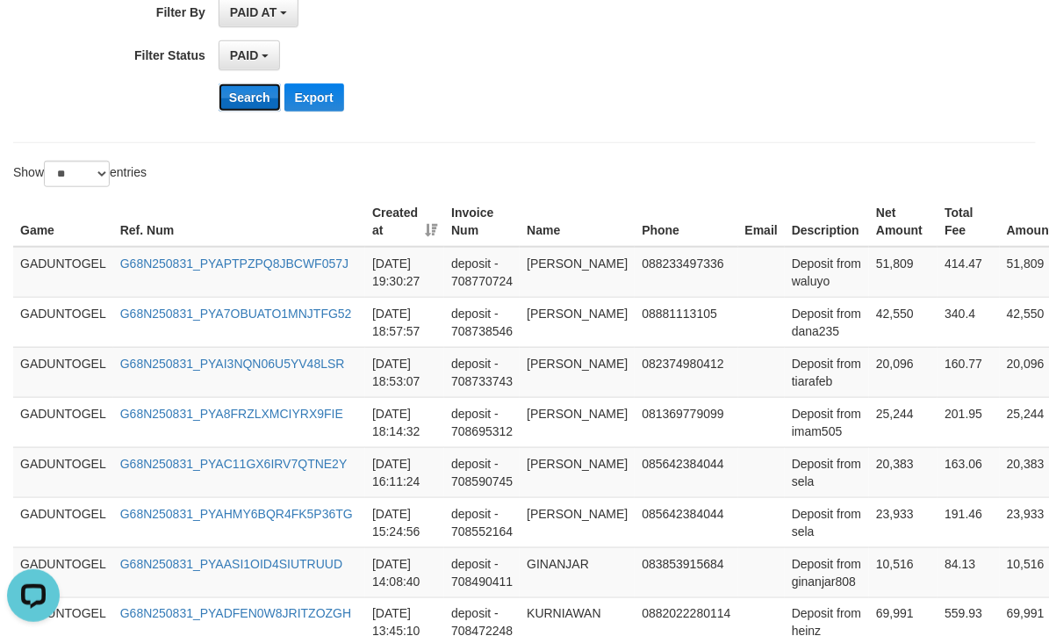
click at [248, 109] on button "Search" at bounding box center [250, 97] width 62 height 28
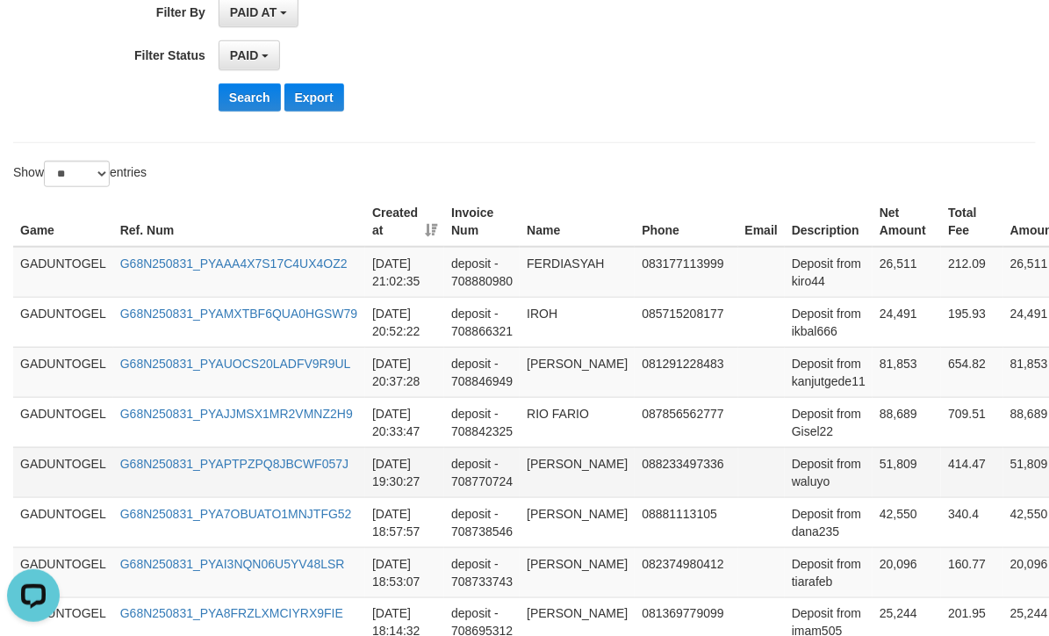
click at [873, 466] on td "51,809" at bounding box center [907, 472] width 68 height 50
click at [873, 464] on td "51,809" at bounding box center [907, 472] width 68 height 50
click at [588, 590] on td "TIARA FEBRIANTI" at bounding box center [577, 572] width 115 height 50
click at [246, 98] on button "Search" at bounding box center [250, 97] width 62 height 28
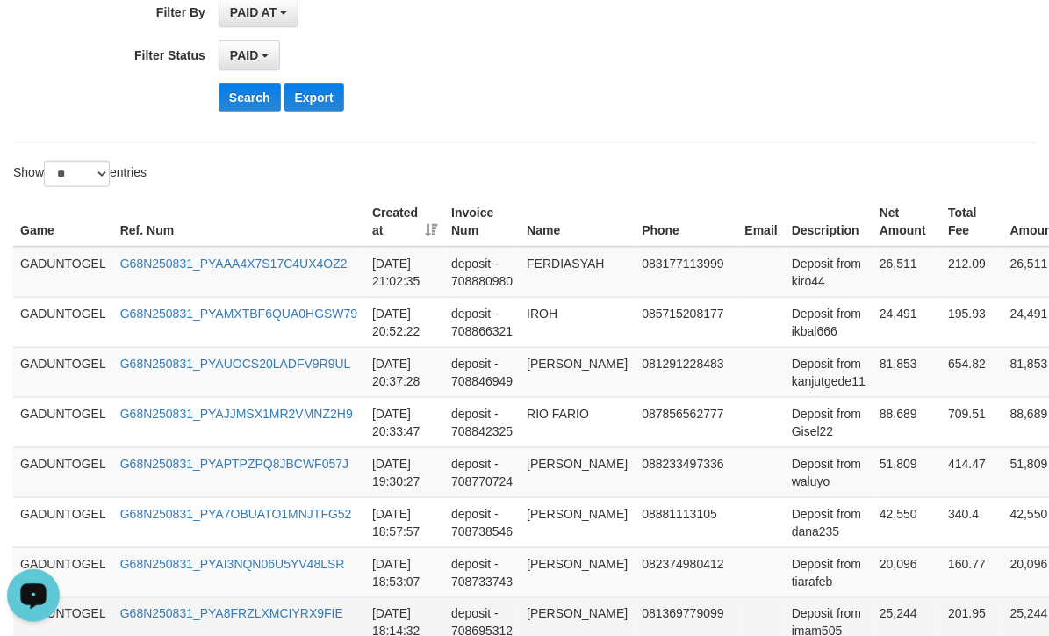
click at [693, 633] on td "081369779099" at bounding box center [686, 622] width 103 height 50
